Goal: Navigation & Orientation: Find specific page/section

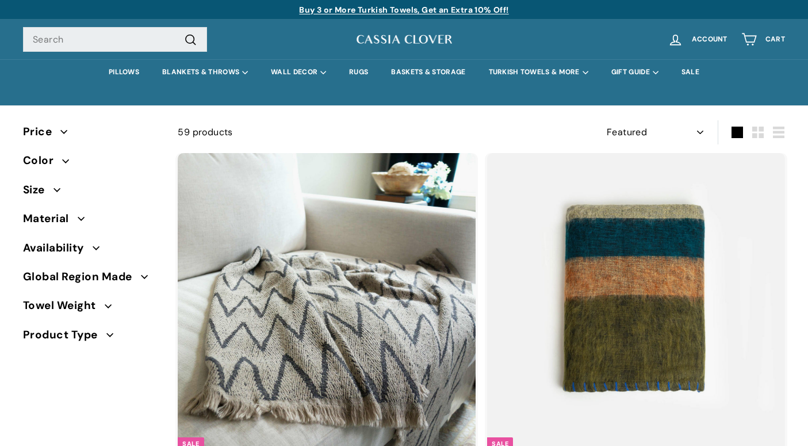
select select "manual"
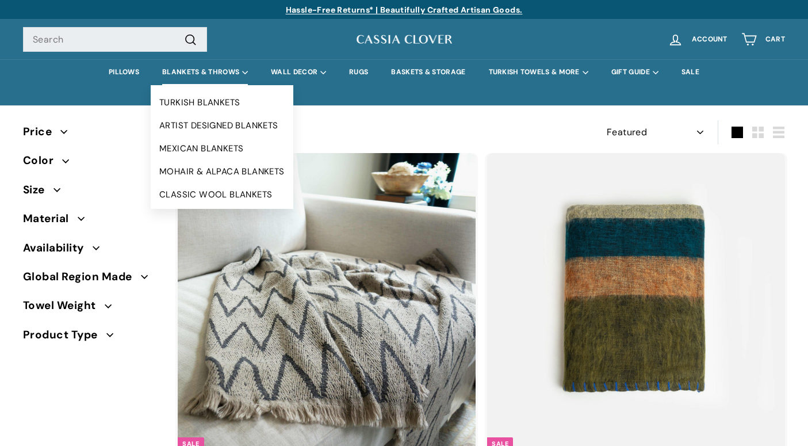
click at [197, 68] on summary "BLANKETS & THROWS" at bounding box center [205, 72] width 109 height 26
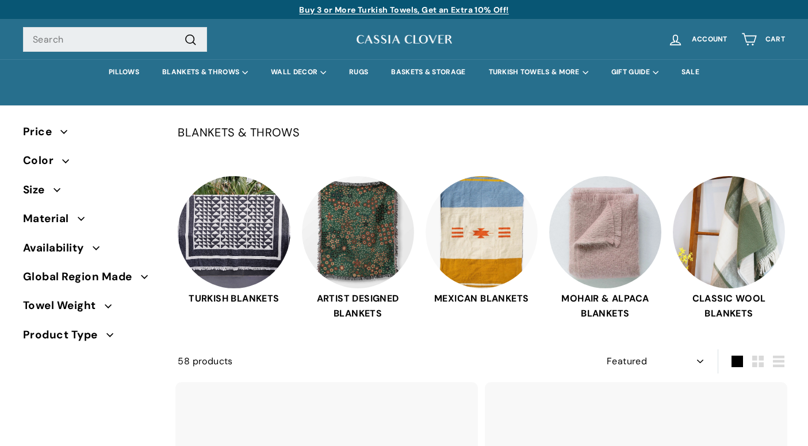
select select "manual"
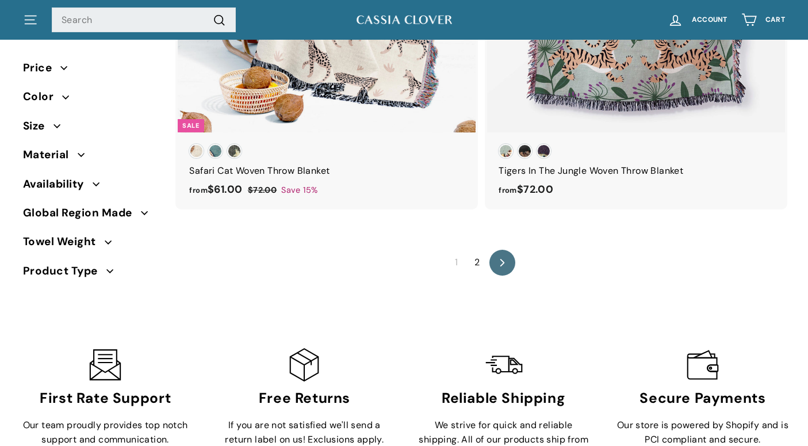
scroll to position [7558, 0]
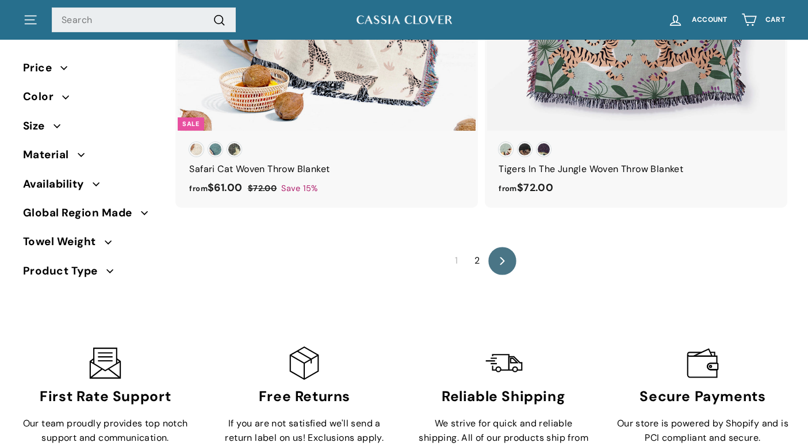
click at [503, 266] on link "icon-chevron Next" at bounding box center [502, 261] width 28 height 28
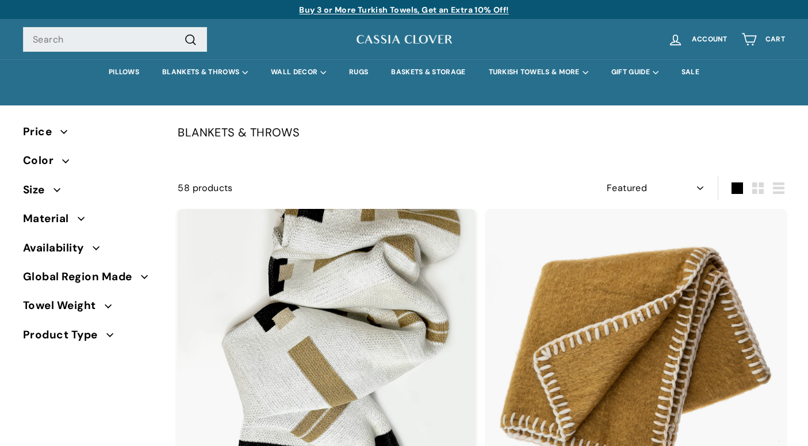
select select "manual"
click at [128, 73] on link "PILLOWS" at bounding box center [123, 72] width 53 height 26
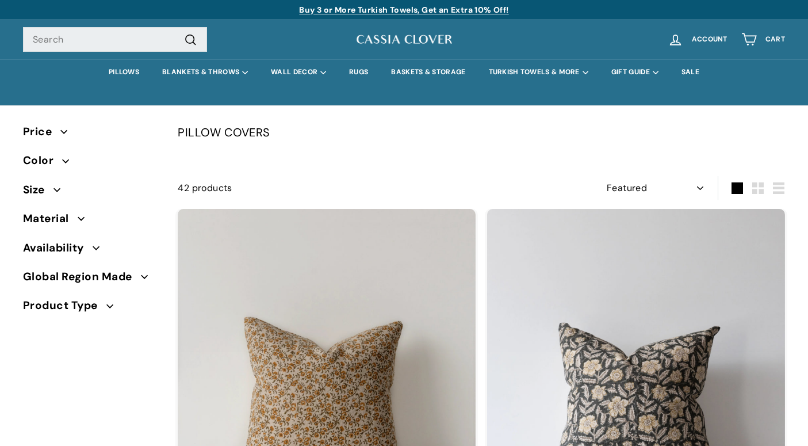
select select "manual"
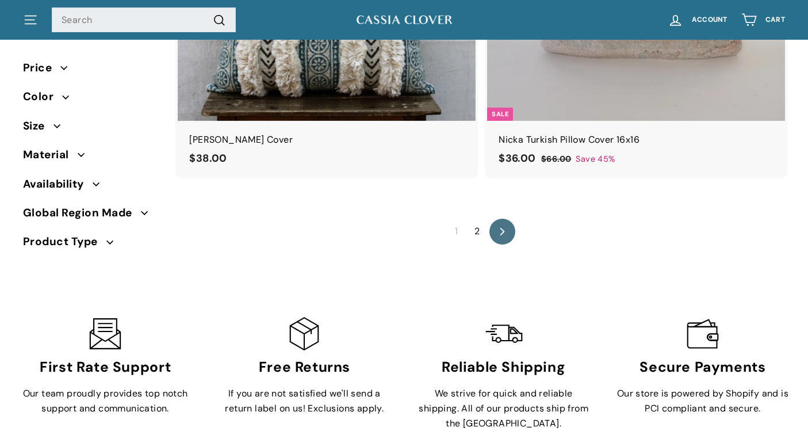
scroll to position [7289, 0]
